Goal: Information Seeking & Learning: Understand process/instructions

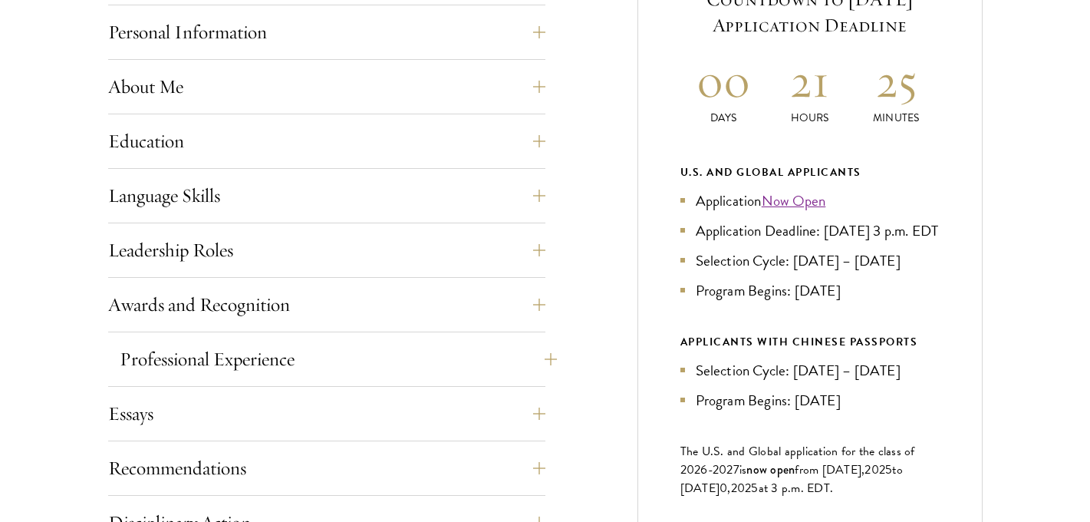
scroll to position [709, 0]
click at [275, 77] on button "About Me" at bounding box center [338, 85] width 437 height 37
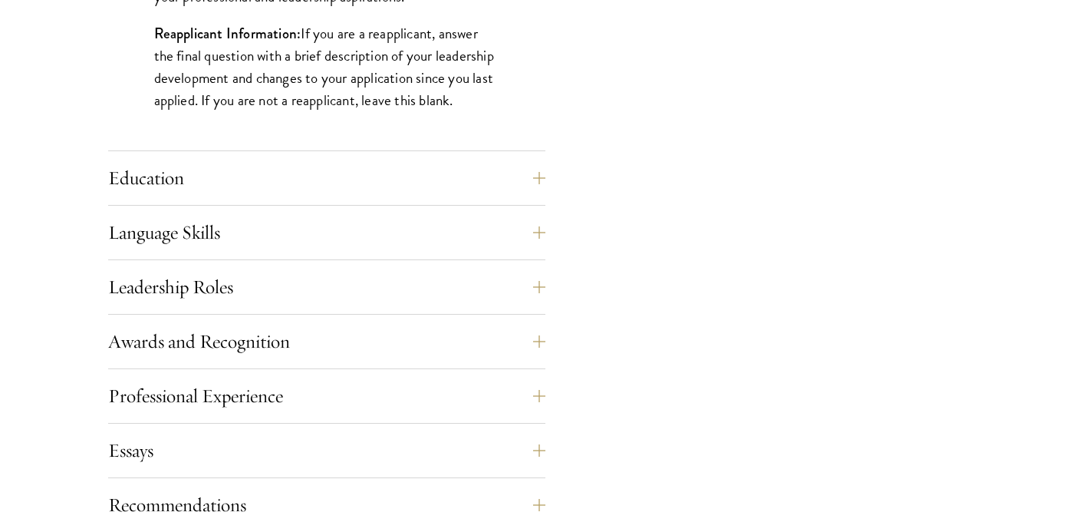
scroll to position [1590, 0]
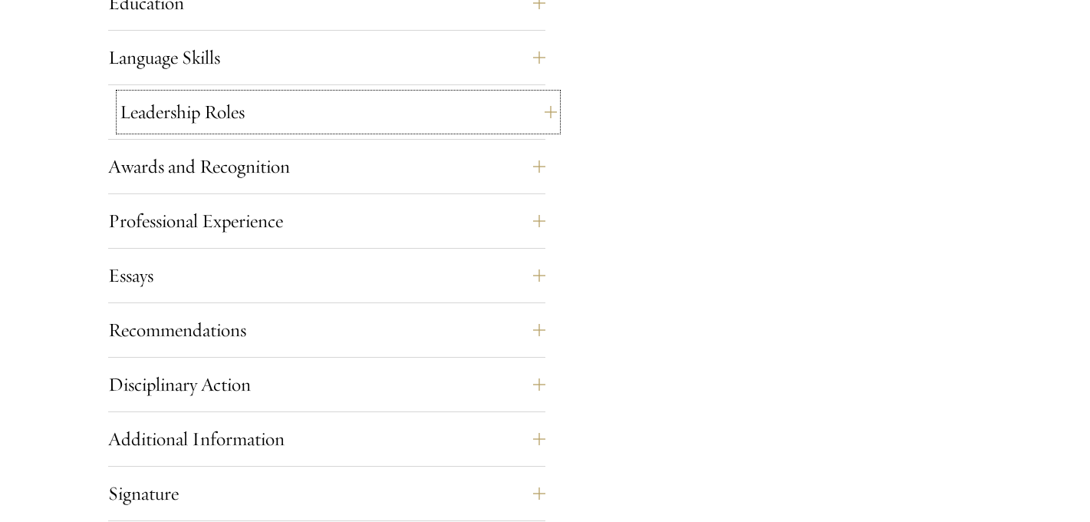
click at [444, 111] on button "Leadership Roles" at bounding box center [338, 112] width 437 height 37
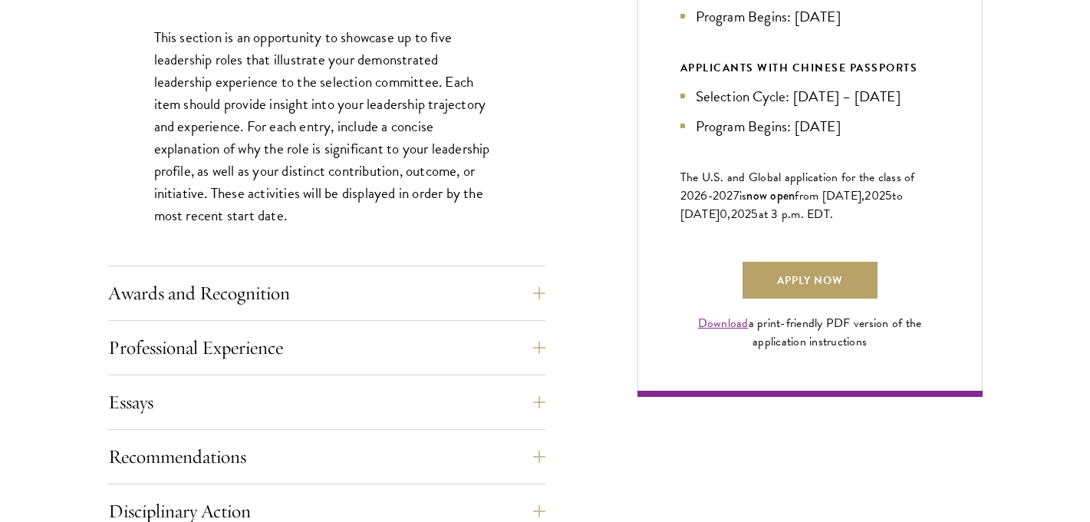
scroll to position [984, 0]
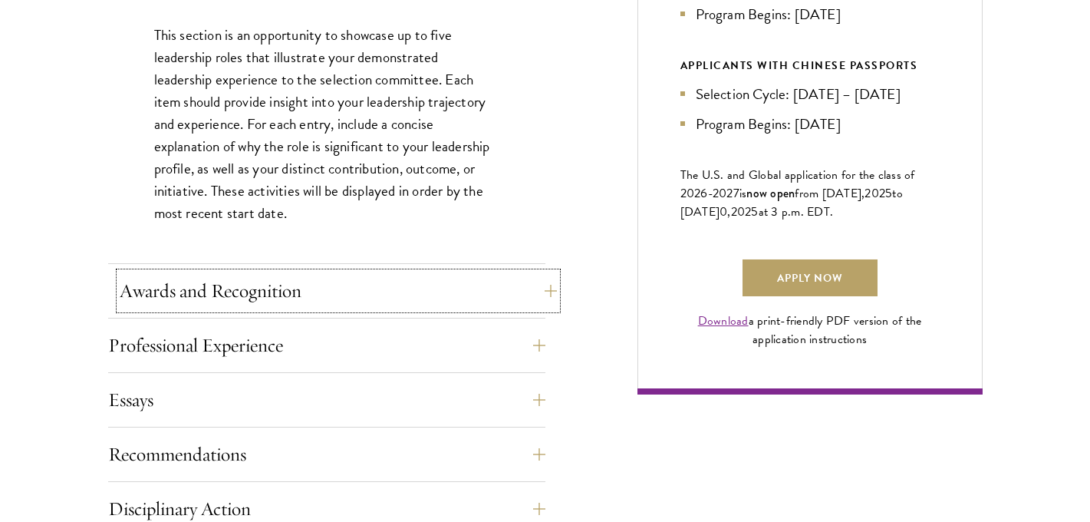
click at [396, 295] on button "Awards and Recognition" at bounding box center [338, 290] width 437 height 37
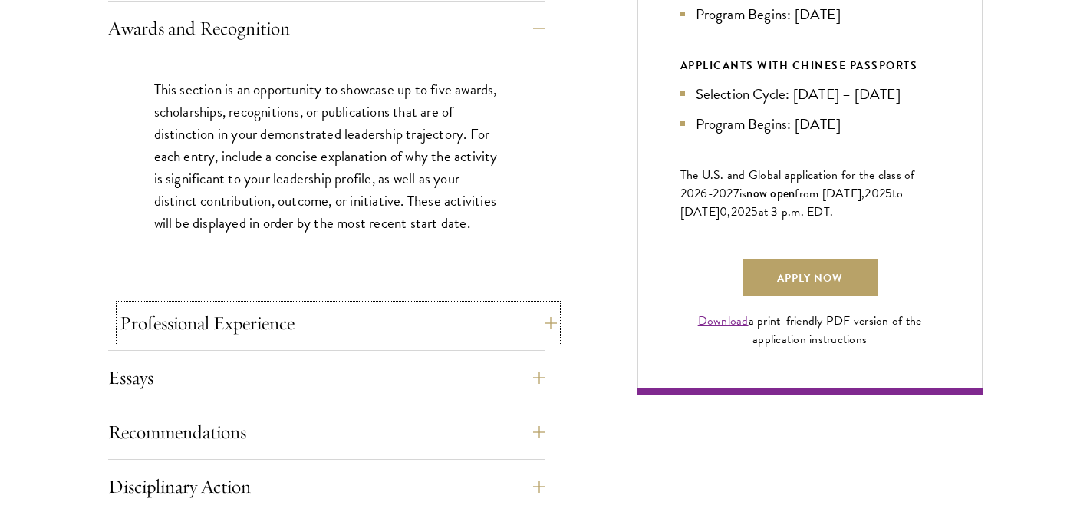
click at [342, 320] on button "Professional Experience" at bounding box center [338, 323] width 437 height 37
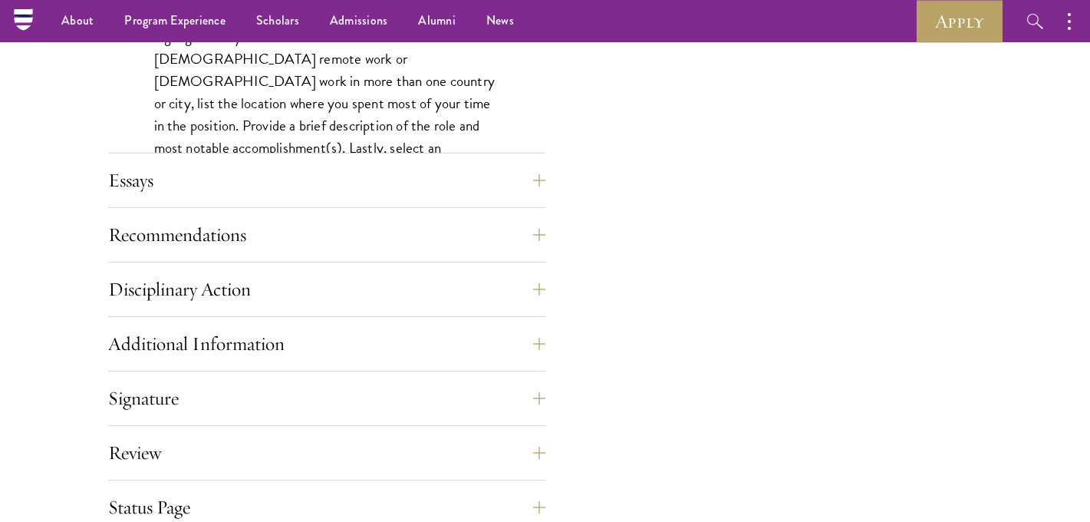
scroll to position [1067, 0]
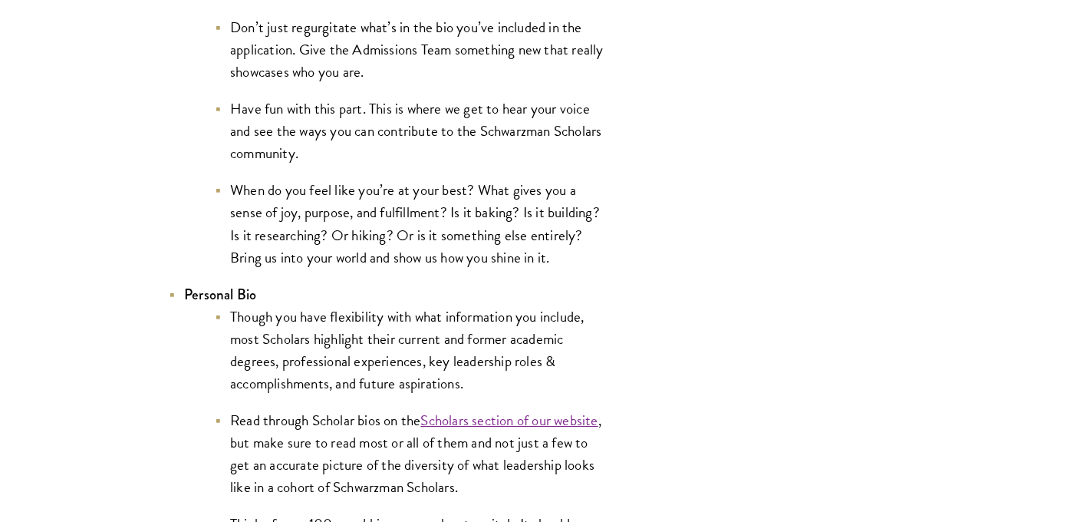
scroll to position [2797, 0]
